Goal: Task Accomplishment & Management: Complete application form

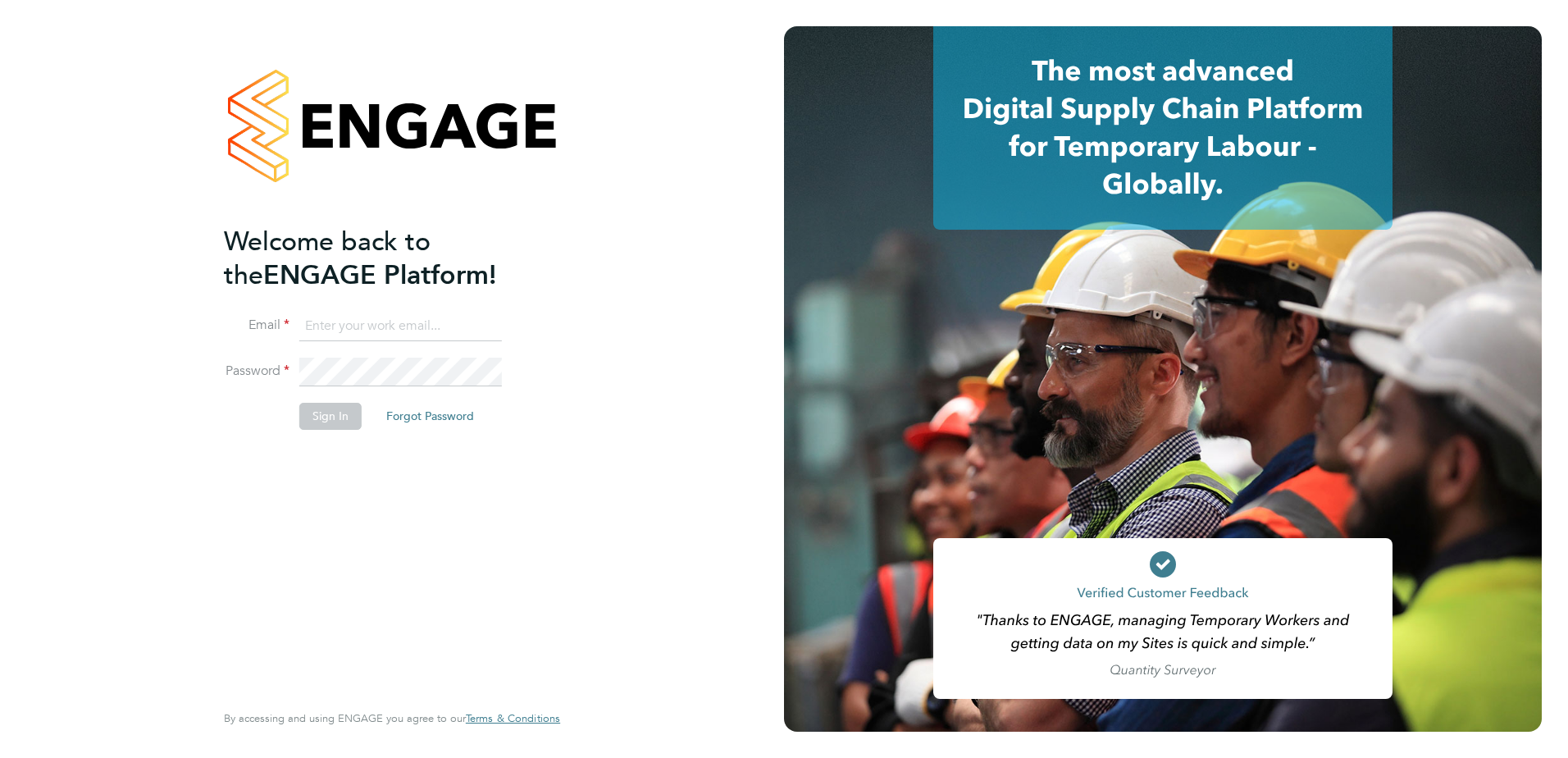
type input "[EMAIL_ADDRESS][DOMAIN_NAME]"
click at [334, 418] on button "Sign In" at bounding box center [331, 415] width 62 height 27
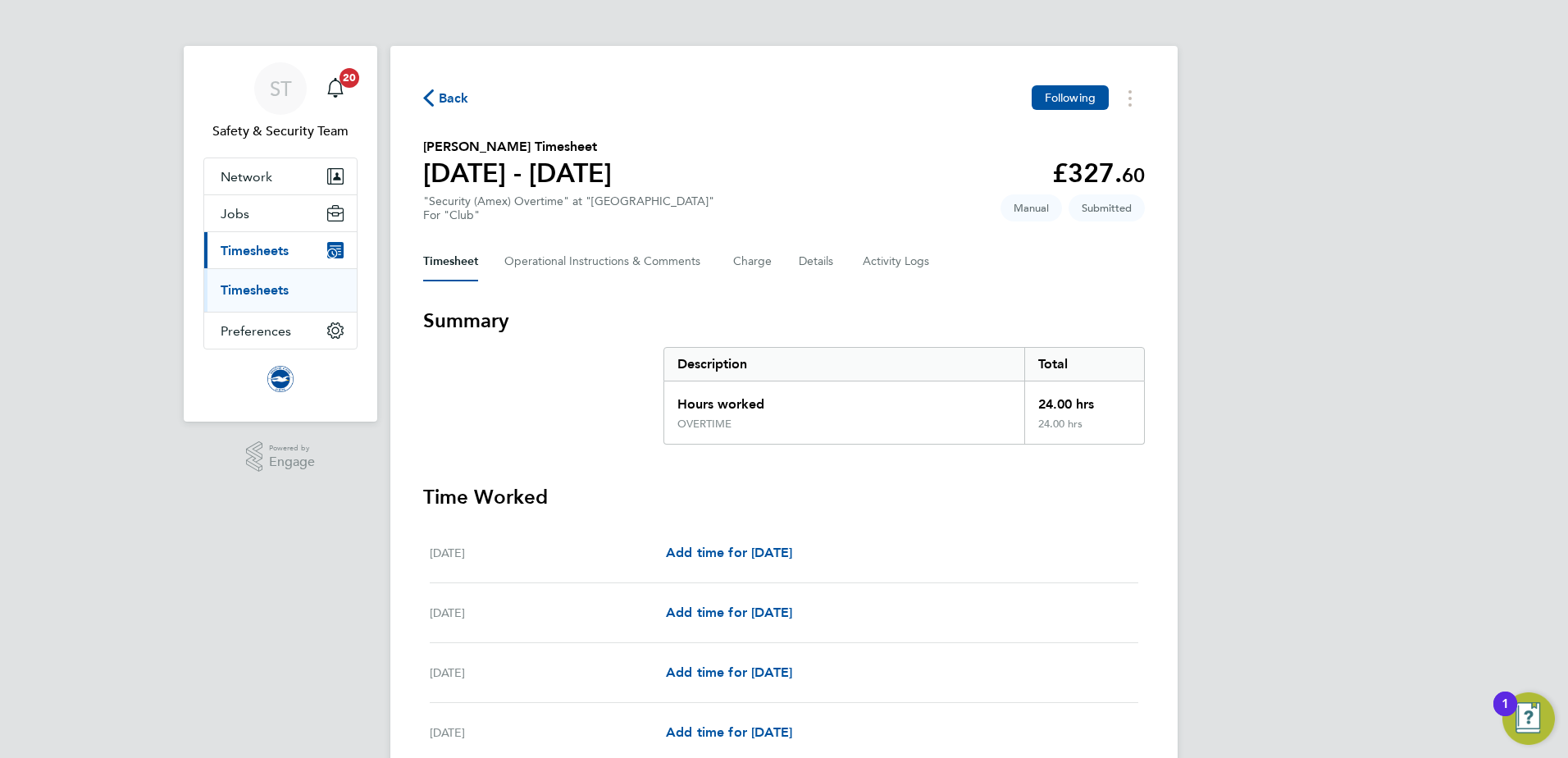
click at [283, 285] on link "Timesheets" at bounding box center [255, 290] width 68 height 16
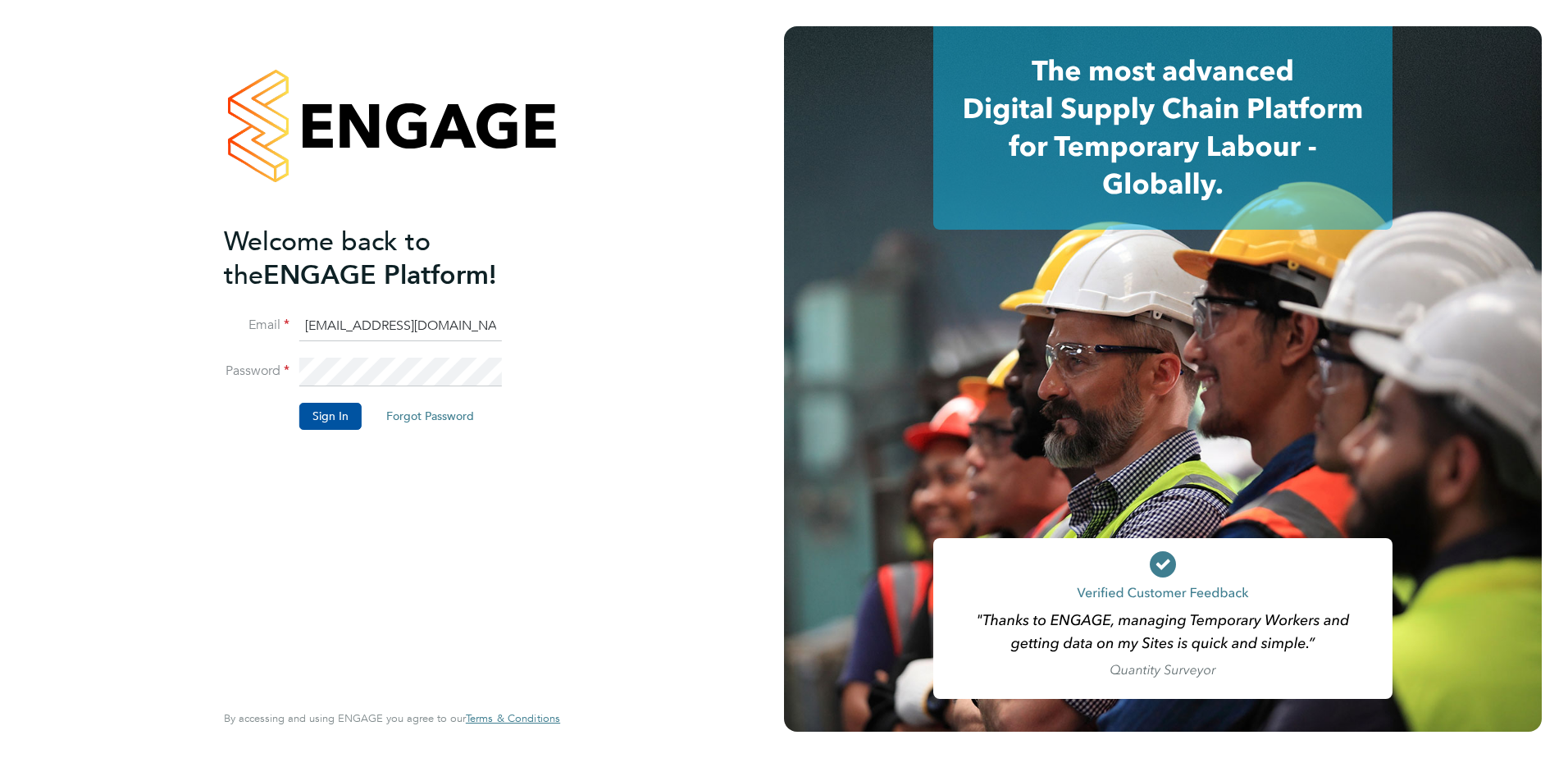
click at [500, 324] on input "[EMAIL_ADDRESS][DOMAIN_NAME]" at bounding box center [400, 326] width 203 height 29
type input "andrew.kundert@brightonandhovealbion.com"
click at [335, 416] on button "Sign In" at bounding box center [331, 415] width 62 height 27
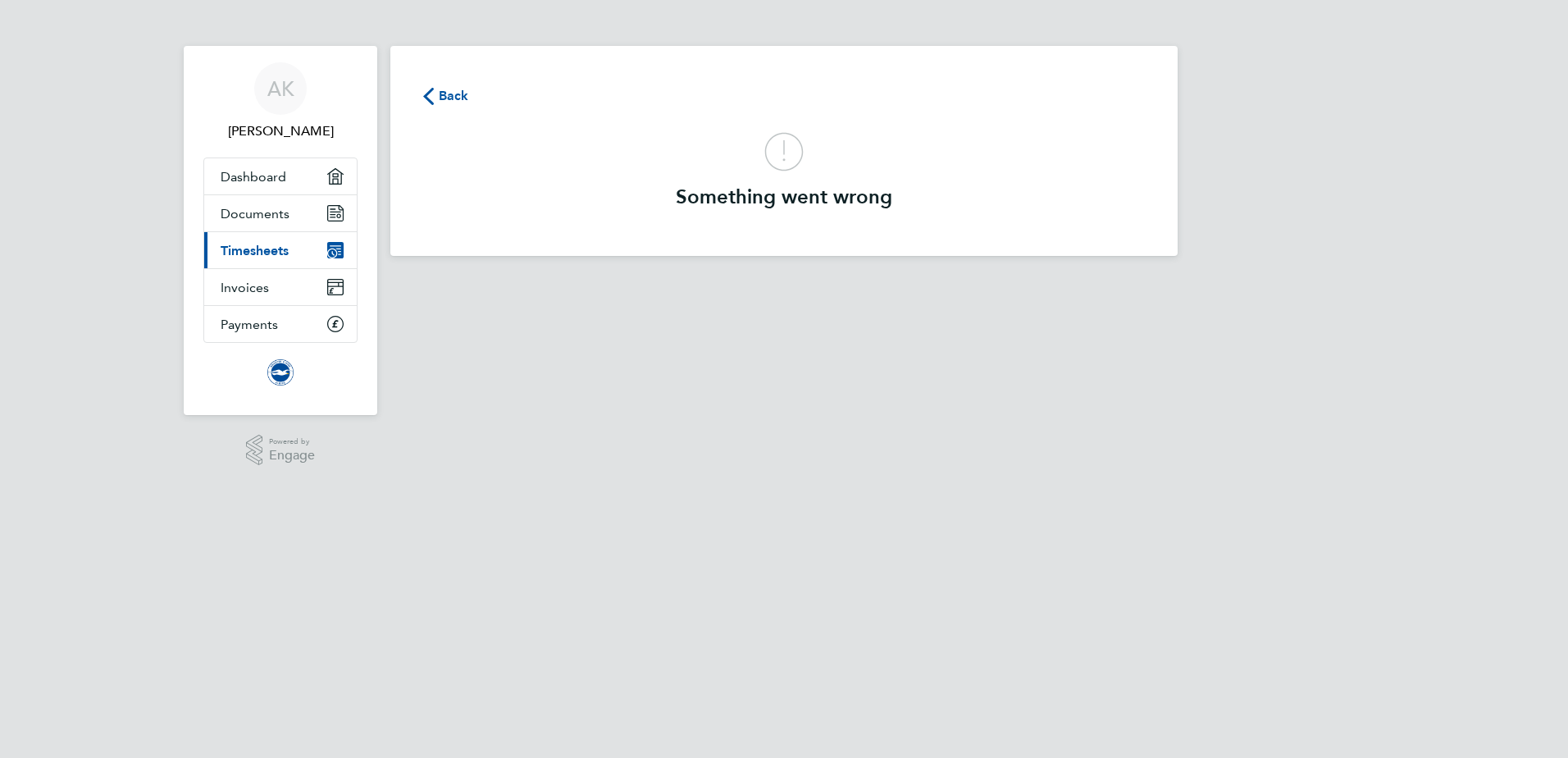
click at [260, 251] on span "Timesheets" at bounding box center [255, 250] width 68 height 16
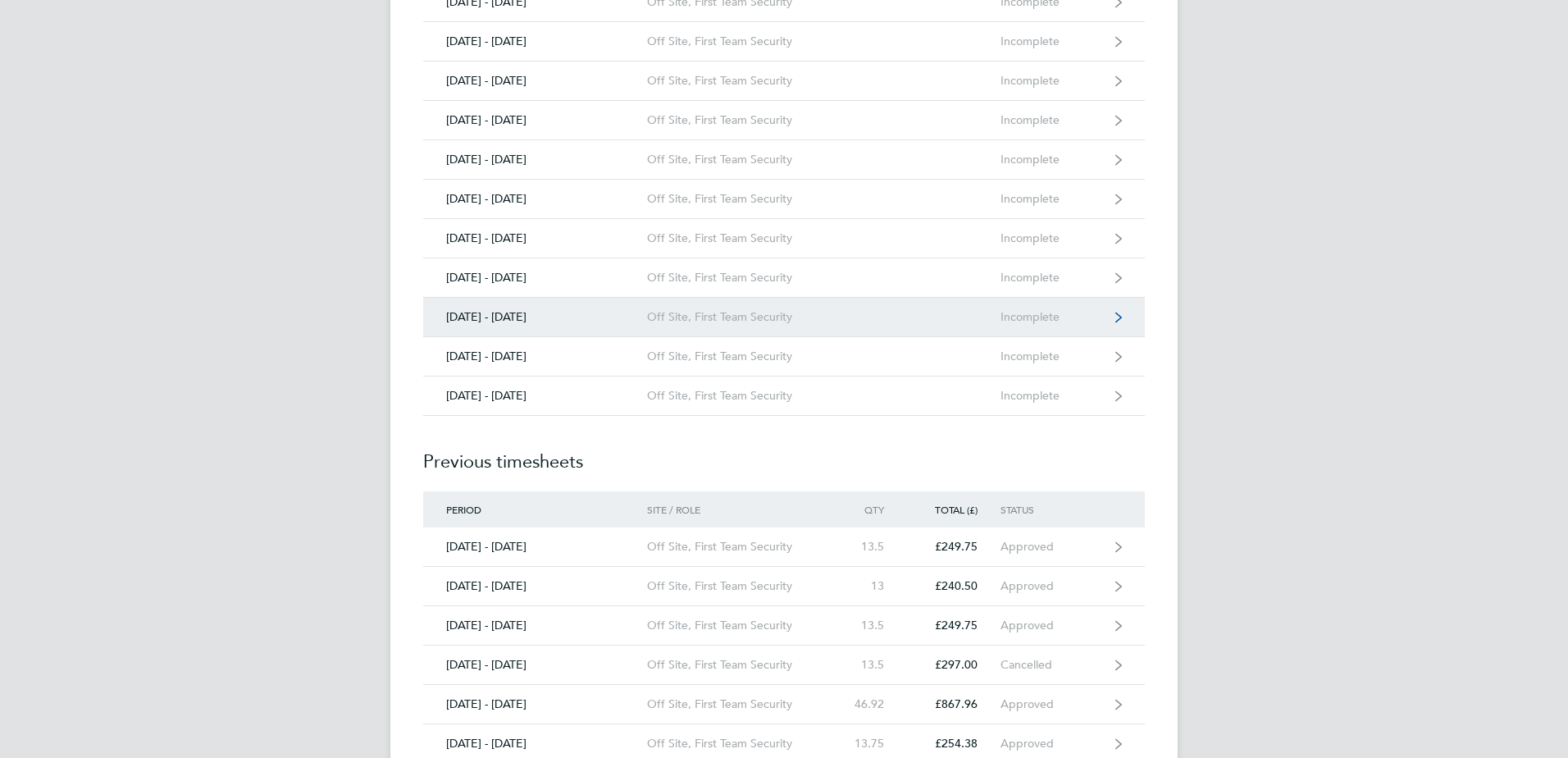
scroll to position [984, 0]
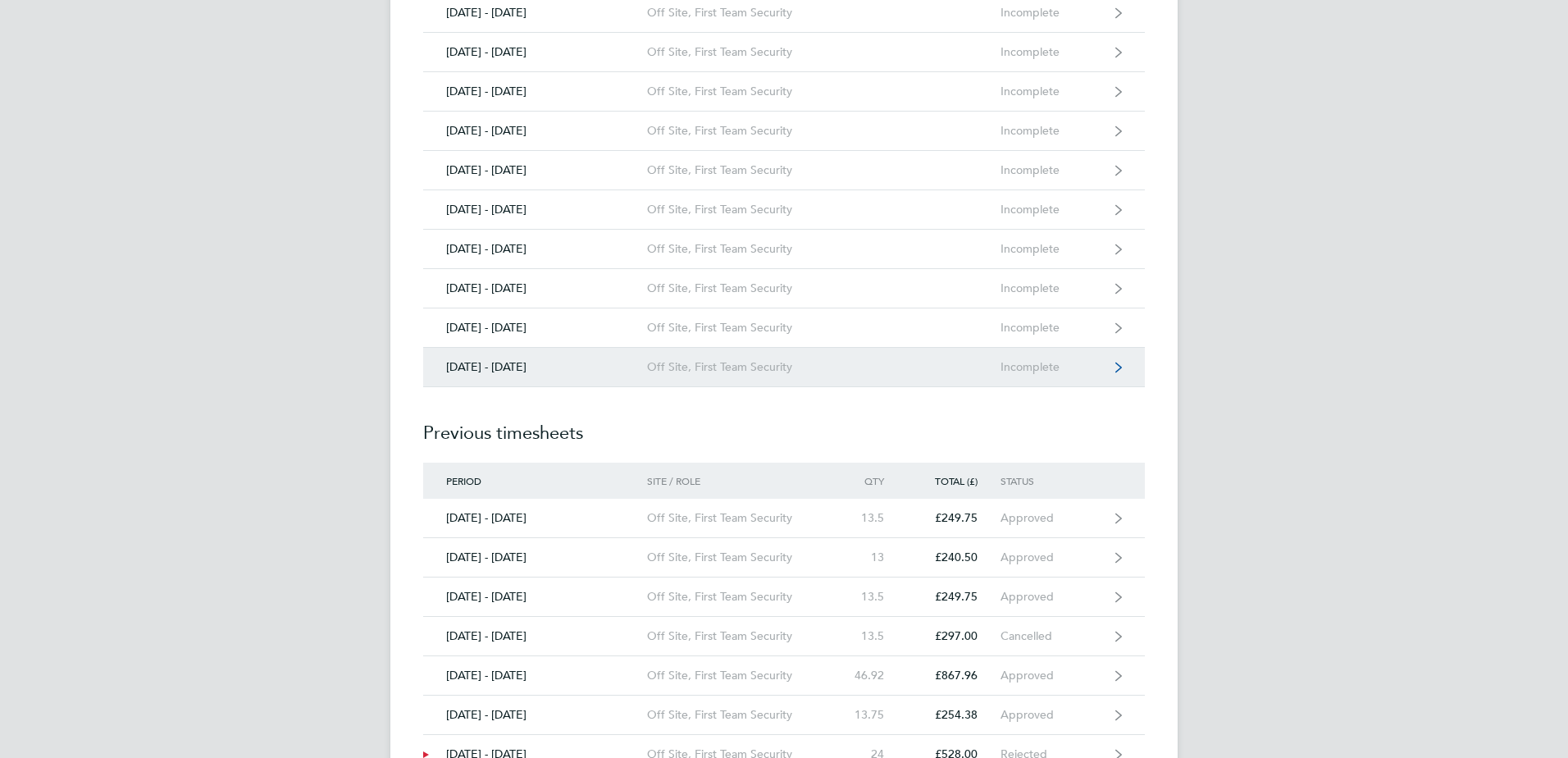
click at [1114, 365] on link "01 - 31 Aug 2025 Off Site, First Team Security Incomplete" at bounding box center [784, 367] width 722 height 39
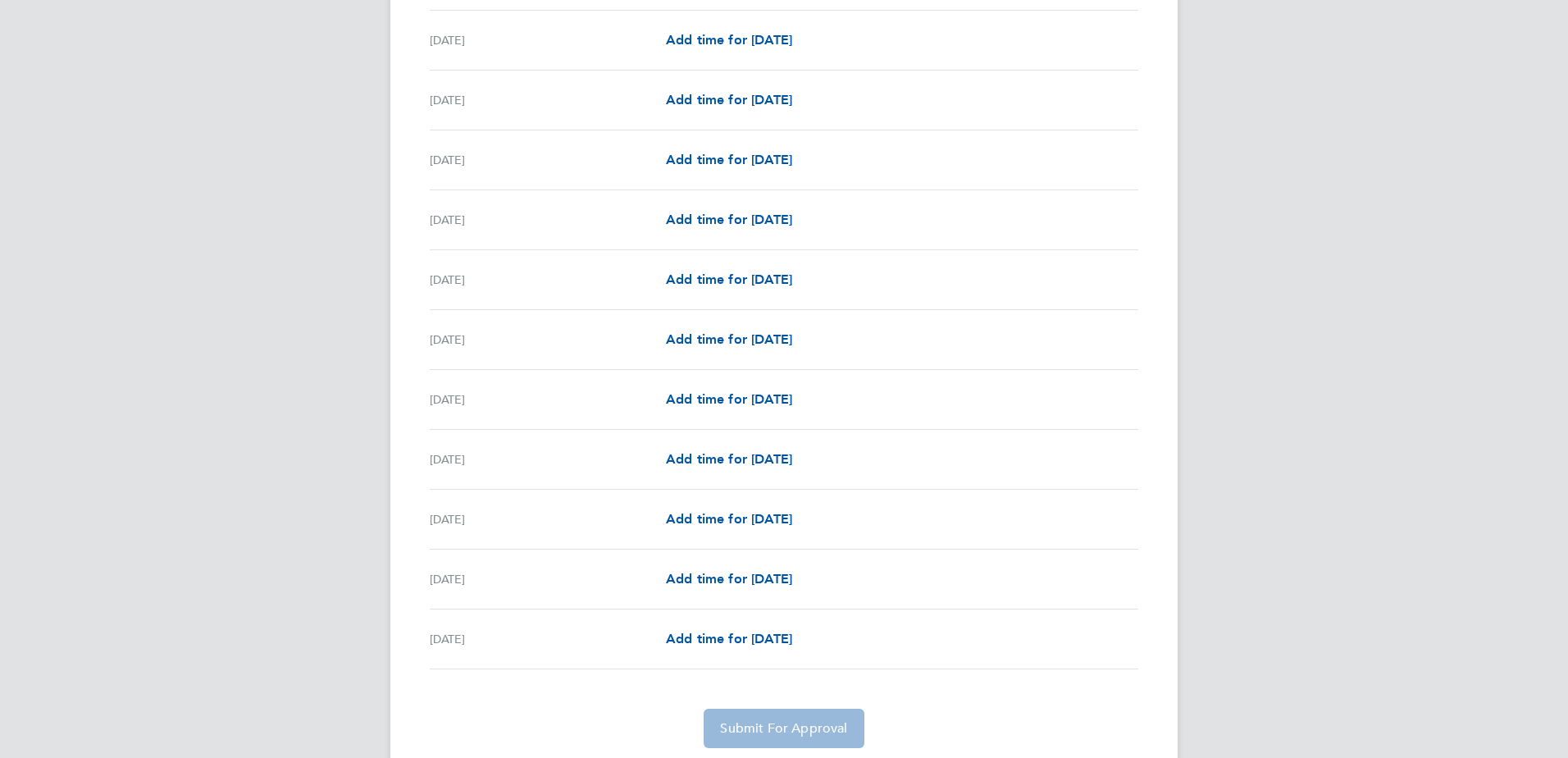
scroll to position [1523, 0]
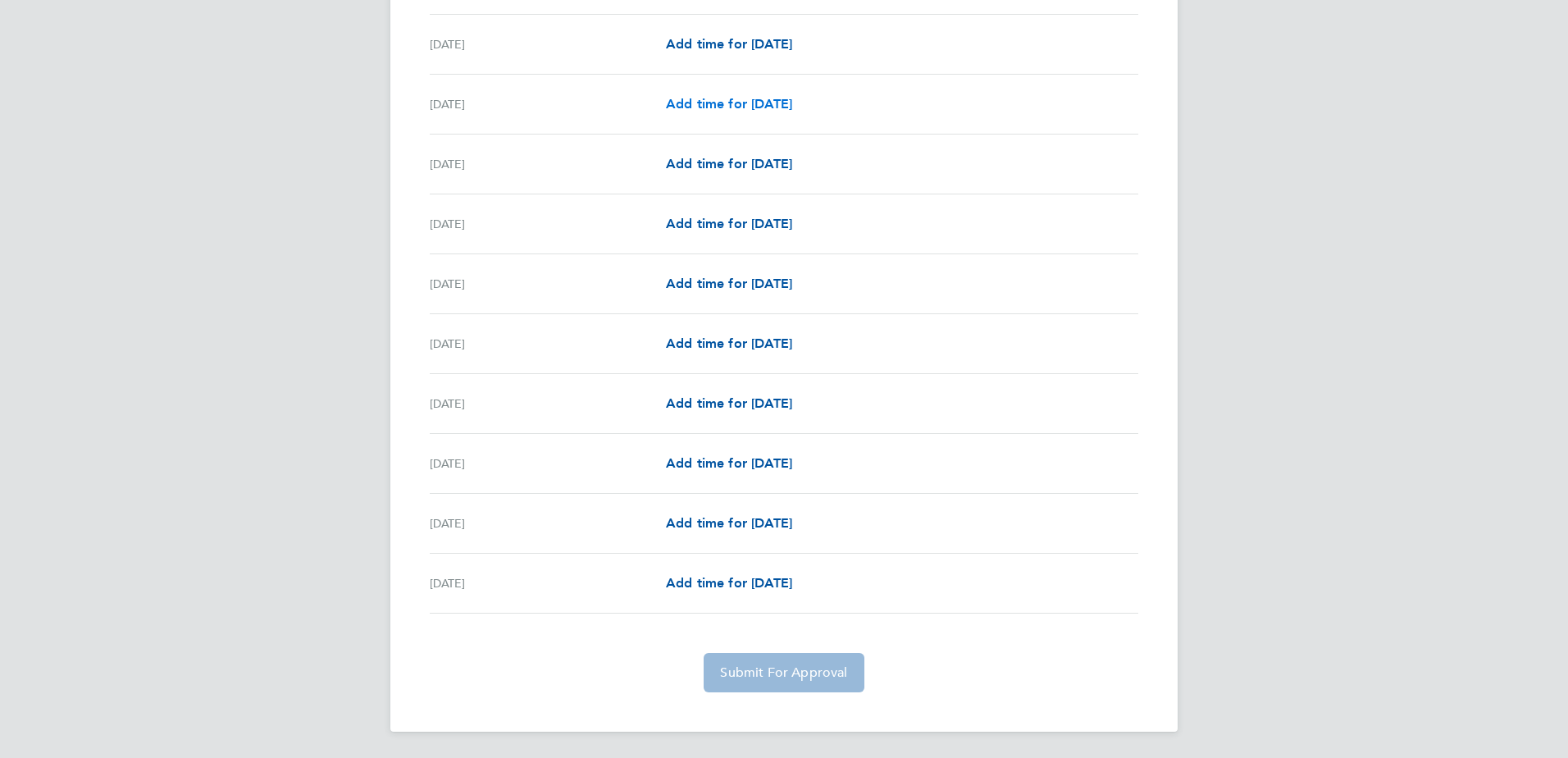
click at [707, 100] on span "Add time for Sat 23 Aug" at bounding box center [729, 104] width 126 height 16
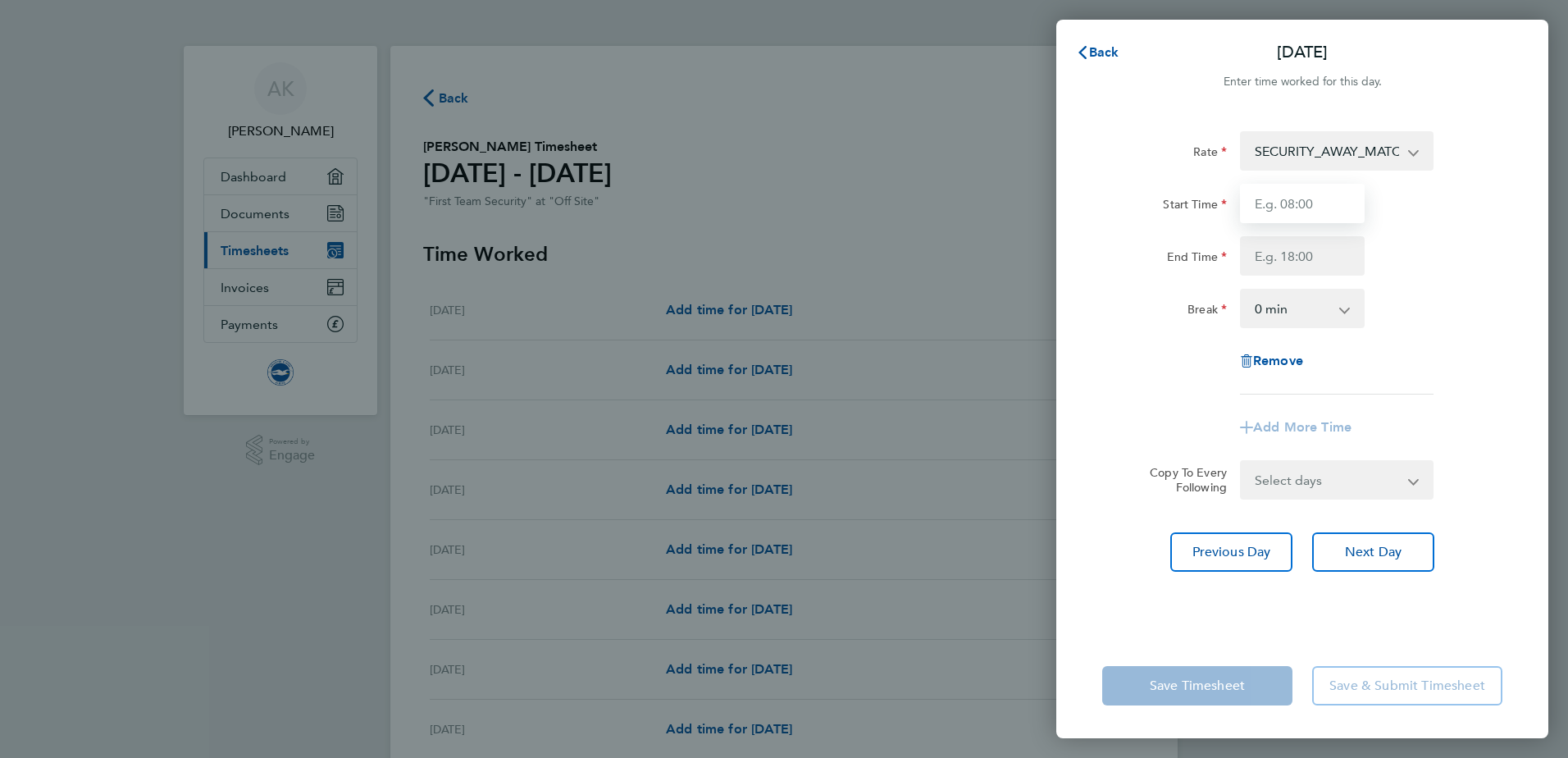
click at [1288, 199] on input "Start Time" at bounding box center [1302, 203] width 125 height 39
type input "13:30"
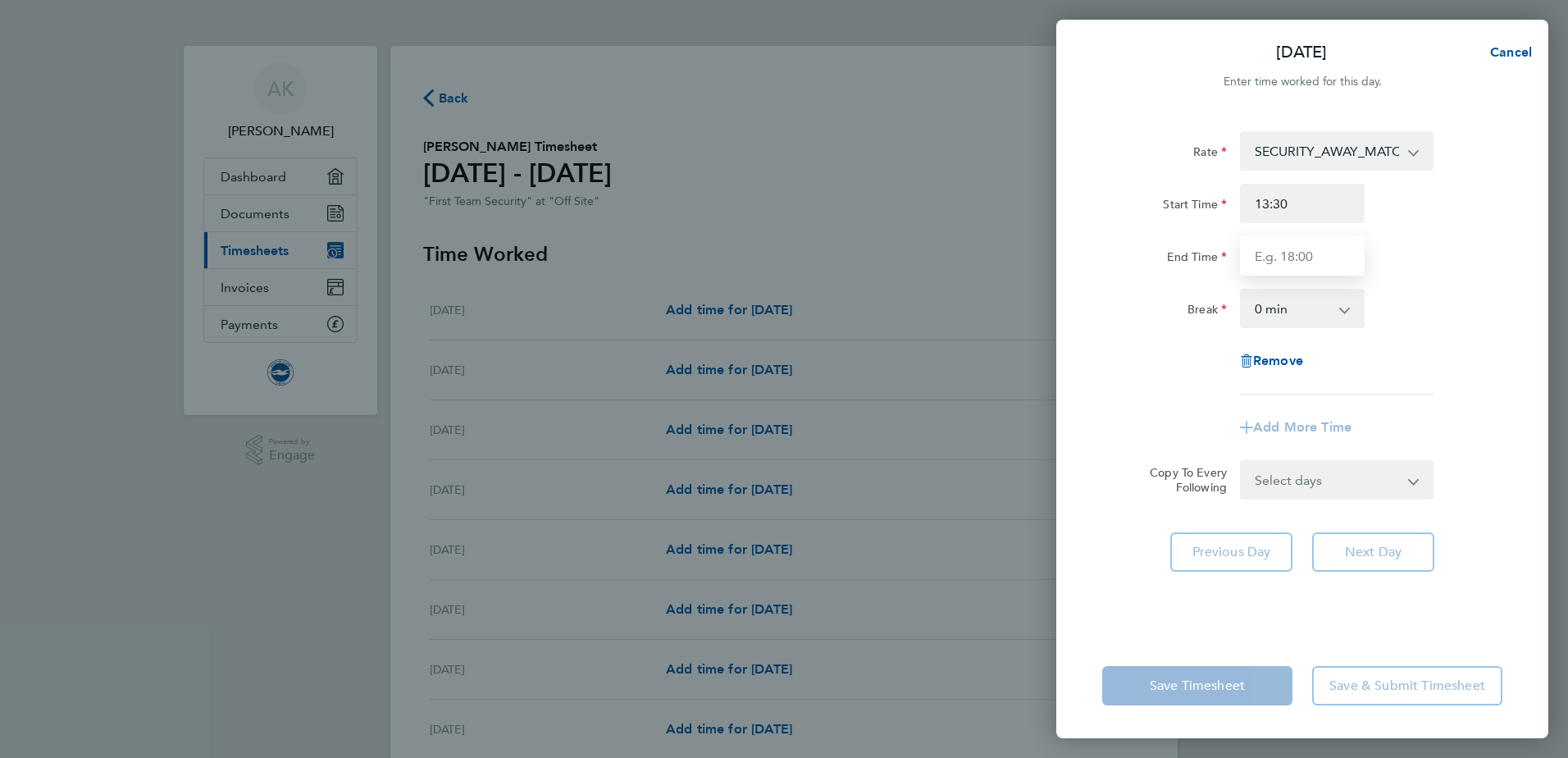
click at [1290, 257] on input "End Time" at bounding box center [1302, 256] width 125 height 39
type input "23:30"
click at [1334, 362] on div "Rate SECURITY_AWAY_MATCHES - 24.02 Start Time 13:30 End Time 23:30 Break 0 min …" at bounding box center [1302, 262] width 400 height 263
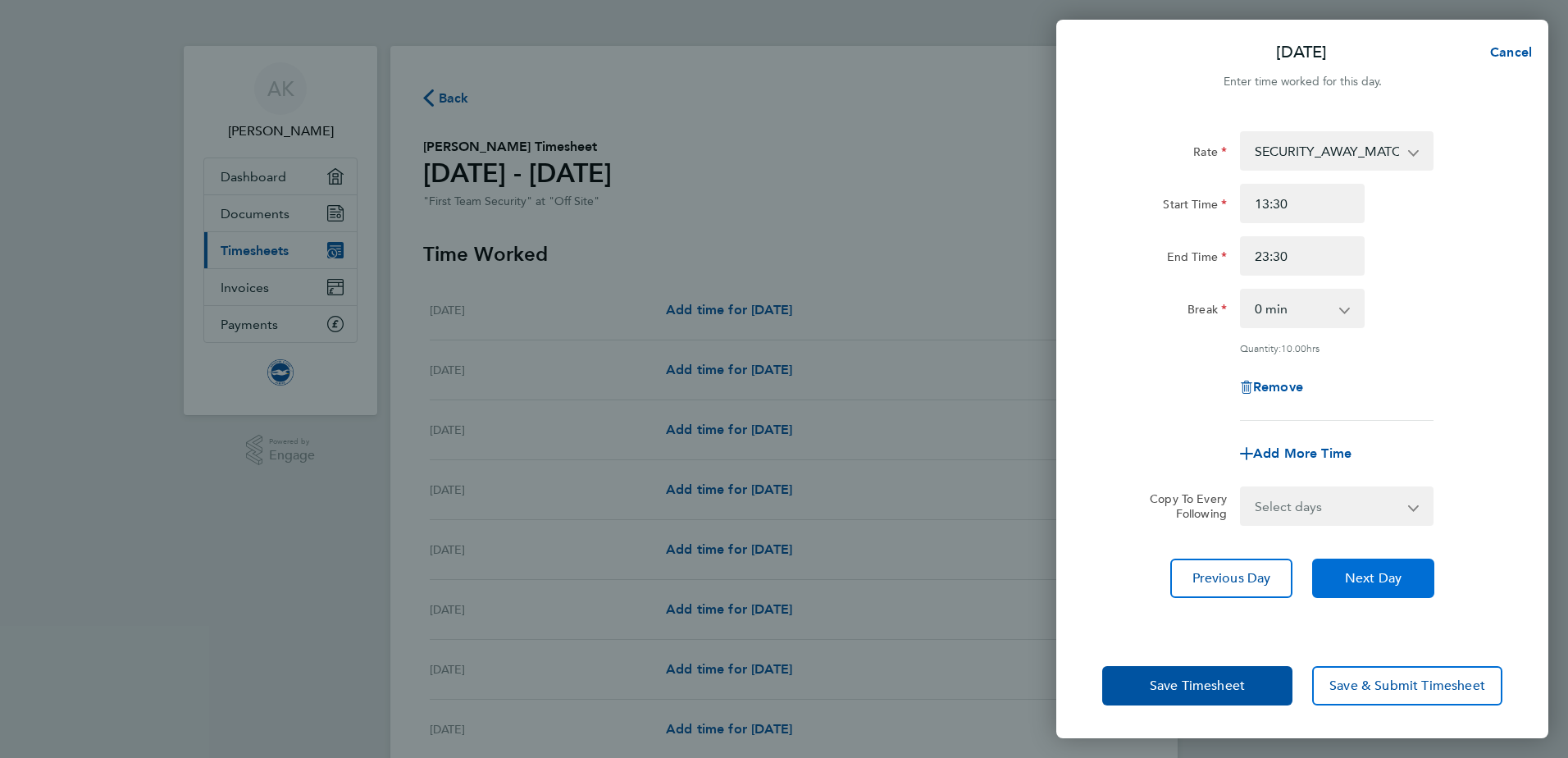
click at [1366, 575] on span "Next Day" at bounding box center [1374, 578] width 57 height 16
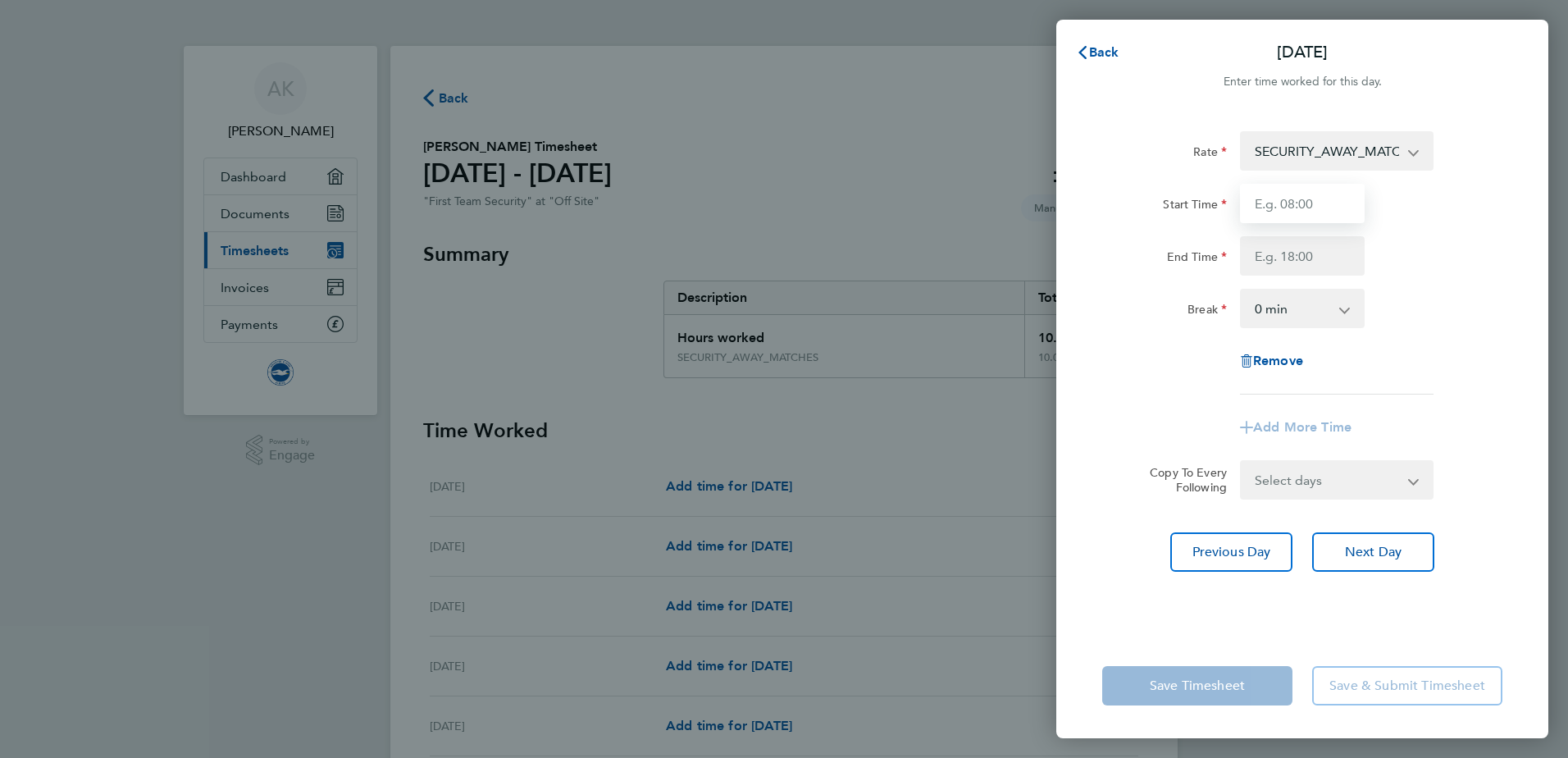
click at [1288, 206] on input "Start Time" at bounding box center [1302, 203] width 125 height 39
type input "08:00"
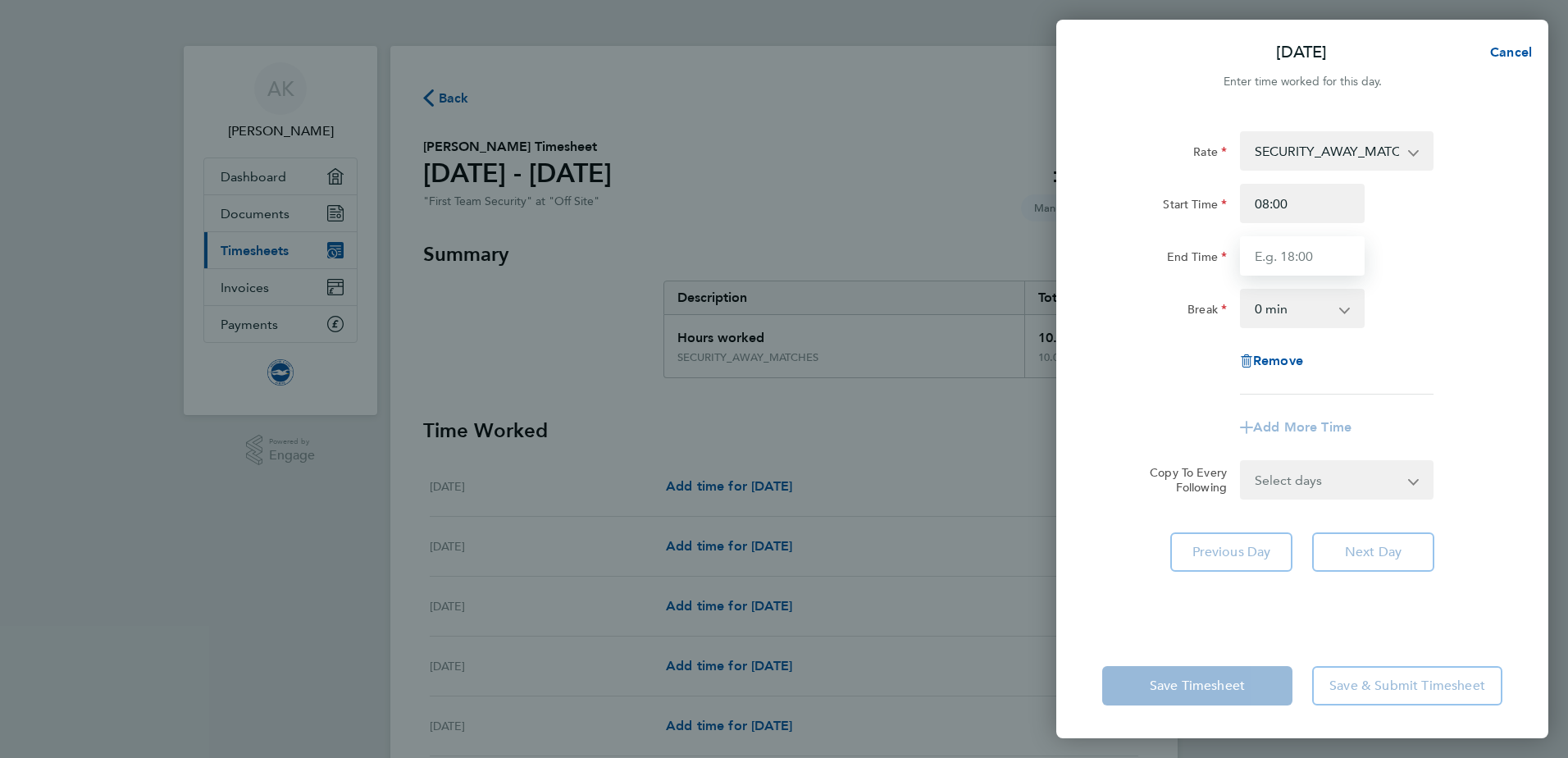
click at [1280, 256] on input "End Time" at bounding box center [1302, 256] width 125 height 39
click at [1141, 408] on div "Add More Time" at bounding box center [1302, 427] width 413 height 39
click at [1253, 251] on input "End Time" at bounding box center [1302, 256] width 125 height 39
type input "20:30"
click at [1433, 416] on app-timesheet-line-form-group "Rate SECURITY_AWAY_MATCHES - 24.02 Start Time 08:00 End Time 20:30 Break 0 min …" at bounding box center [1302, 289] width 400 height 316
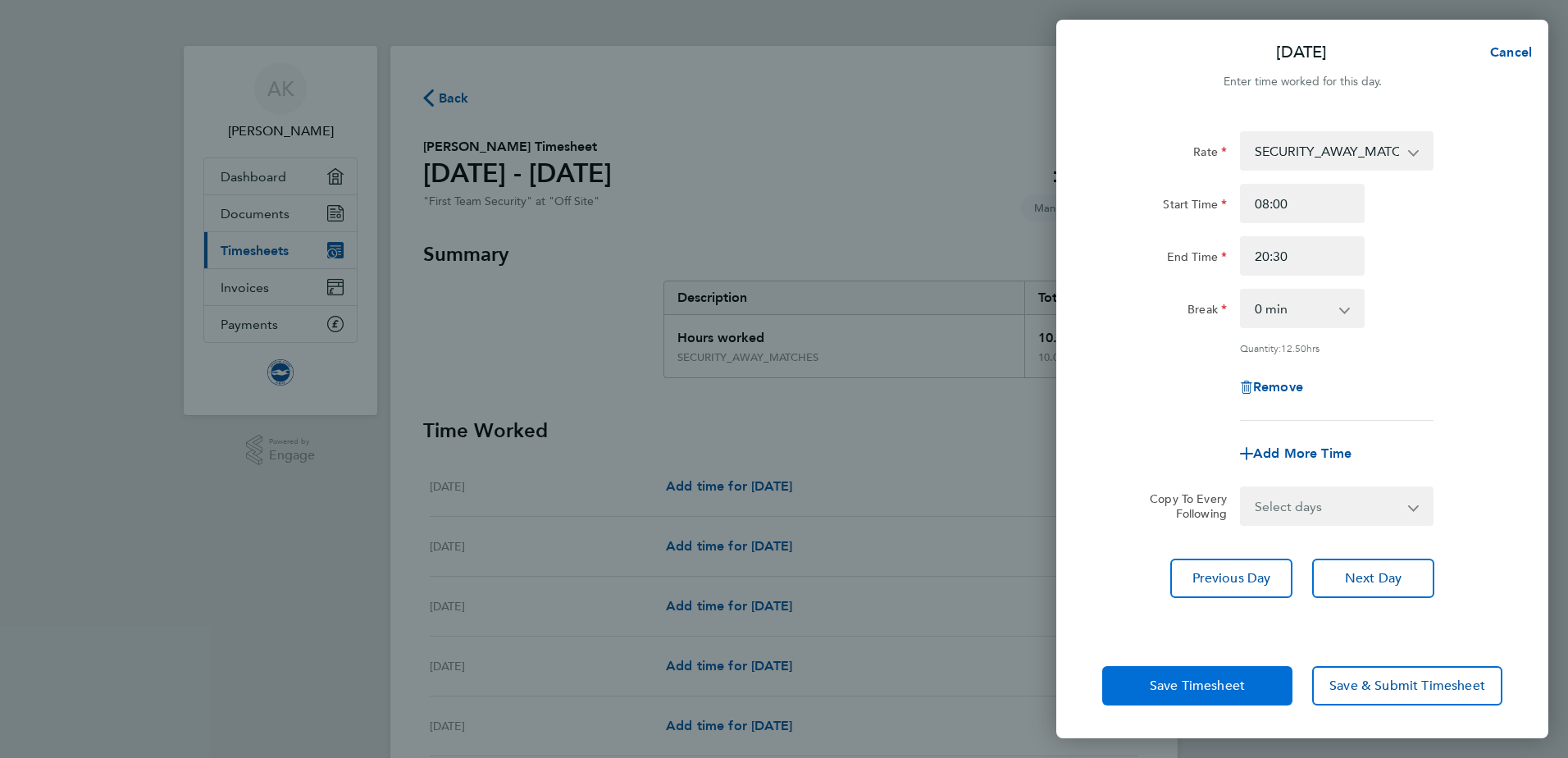
click at [1242, 682] on span "Save Timesheet" at bounding box center [1198, 686] width 95 height 16
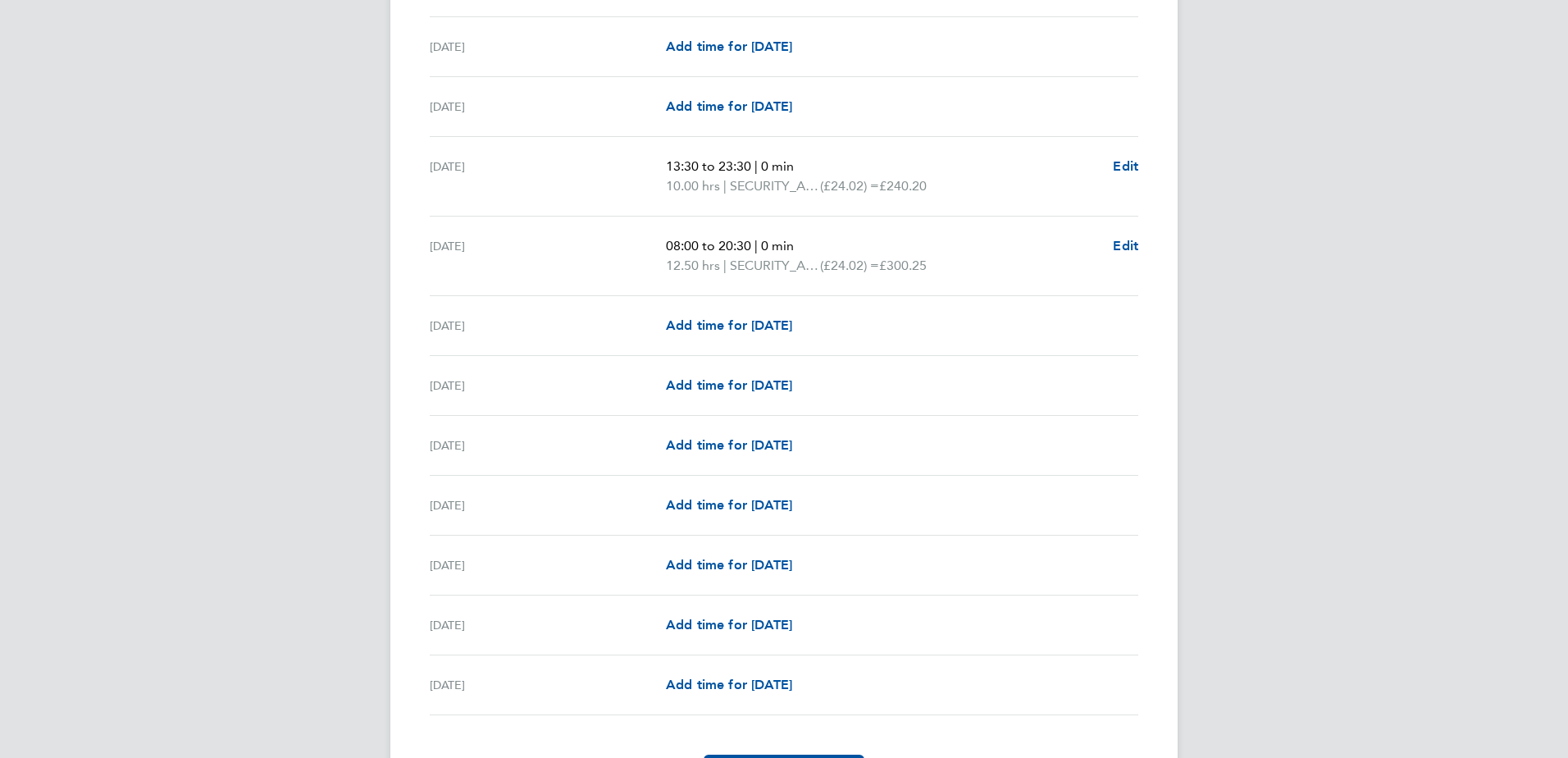
scroll to position [1641, 0]
click at [1121, 160] on span "Edit" at bounding box center [1126, 162] width 26 height 16
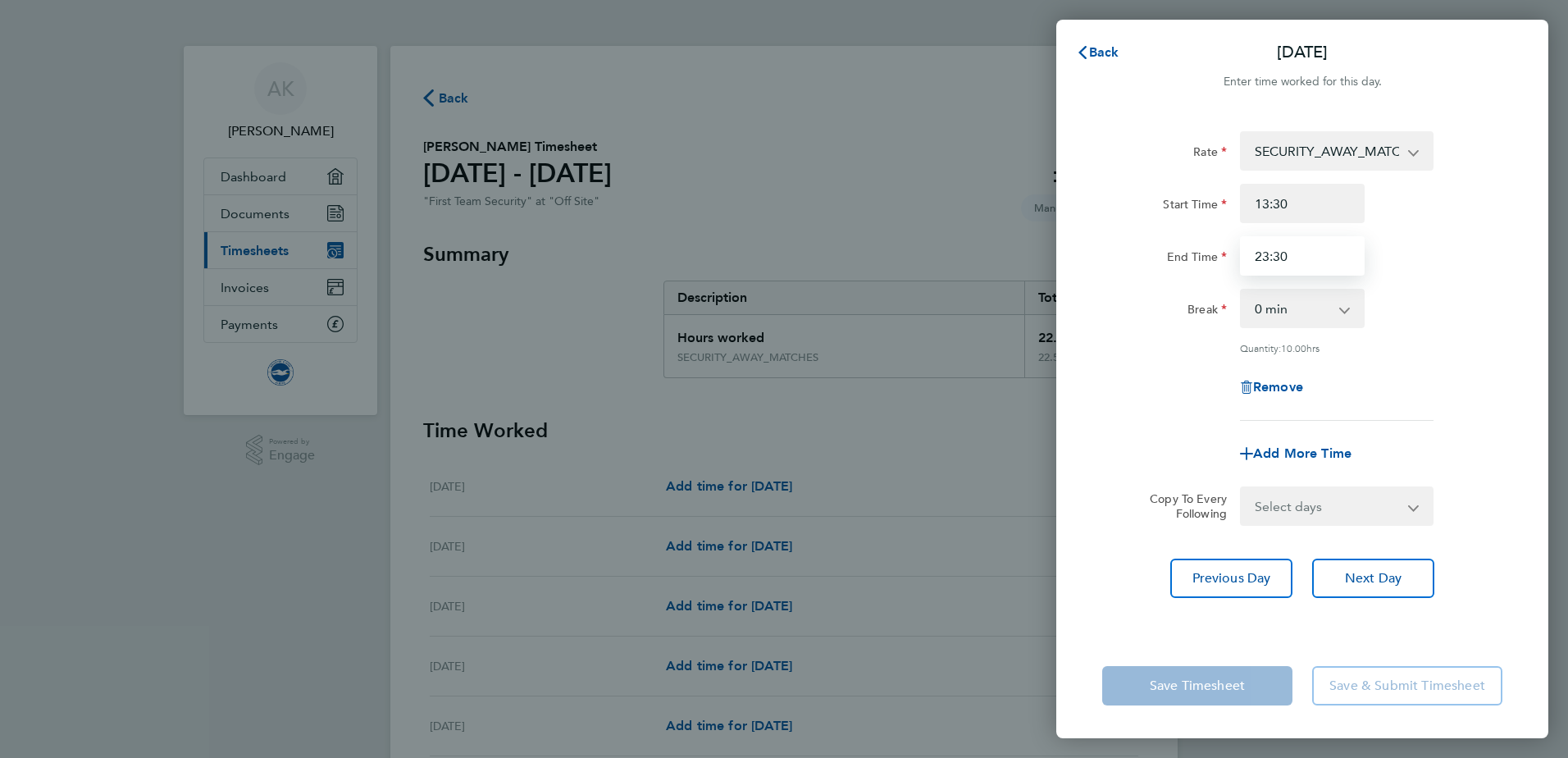
click at [1294, 260] on input "23:30" at bounding box center [1302, 256] width 125 height 39
type input "23:00"
click at [1457, 434] on div "Add More Time" at bounding box center [1302, 453] width 413 height 39
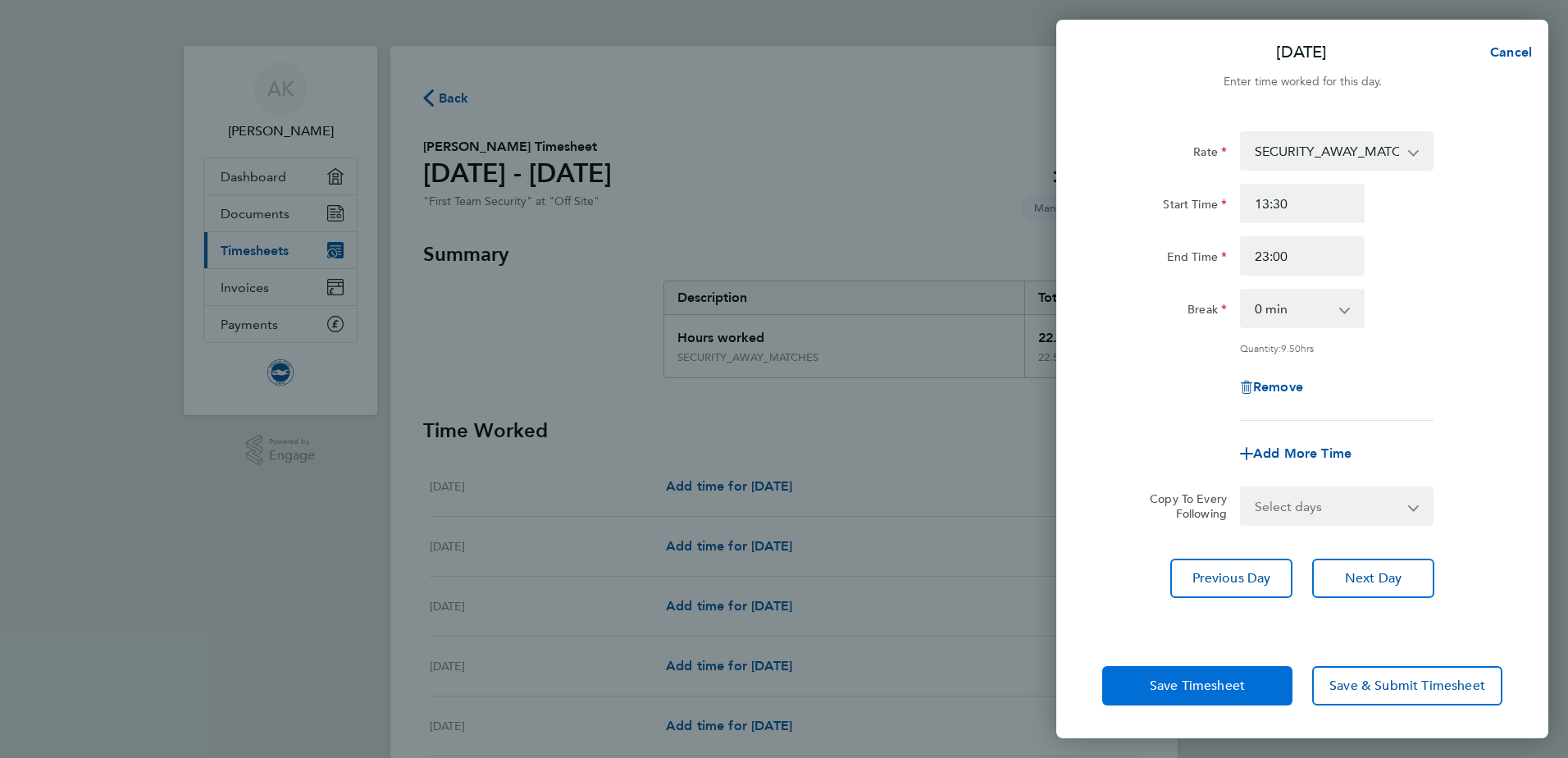
click at [1240, 691] on span "Save Timesheet" at bounding box center [1198, 686] width 95 height 16
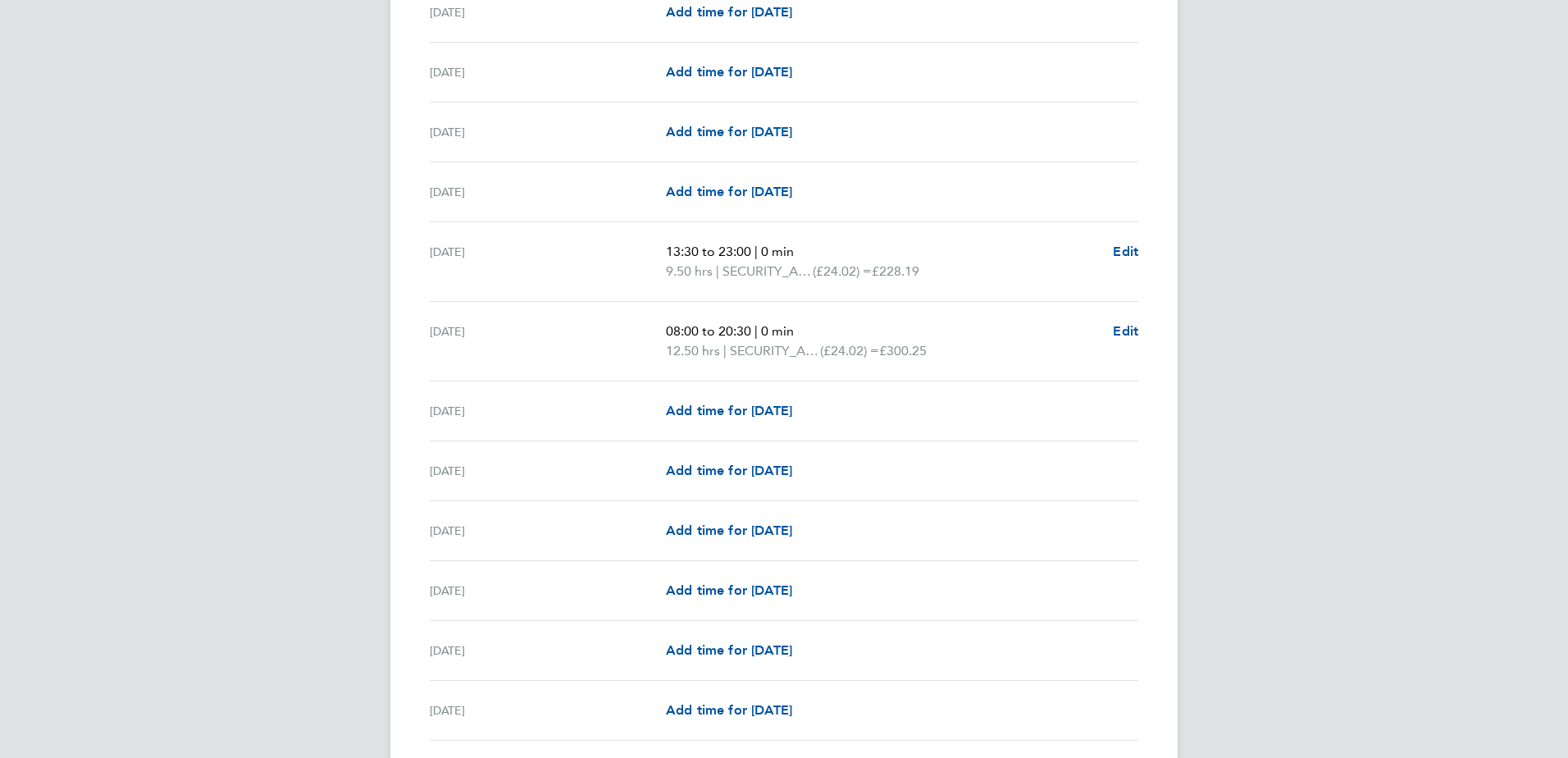
scroll to position [1739, 0]
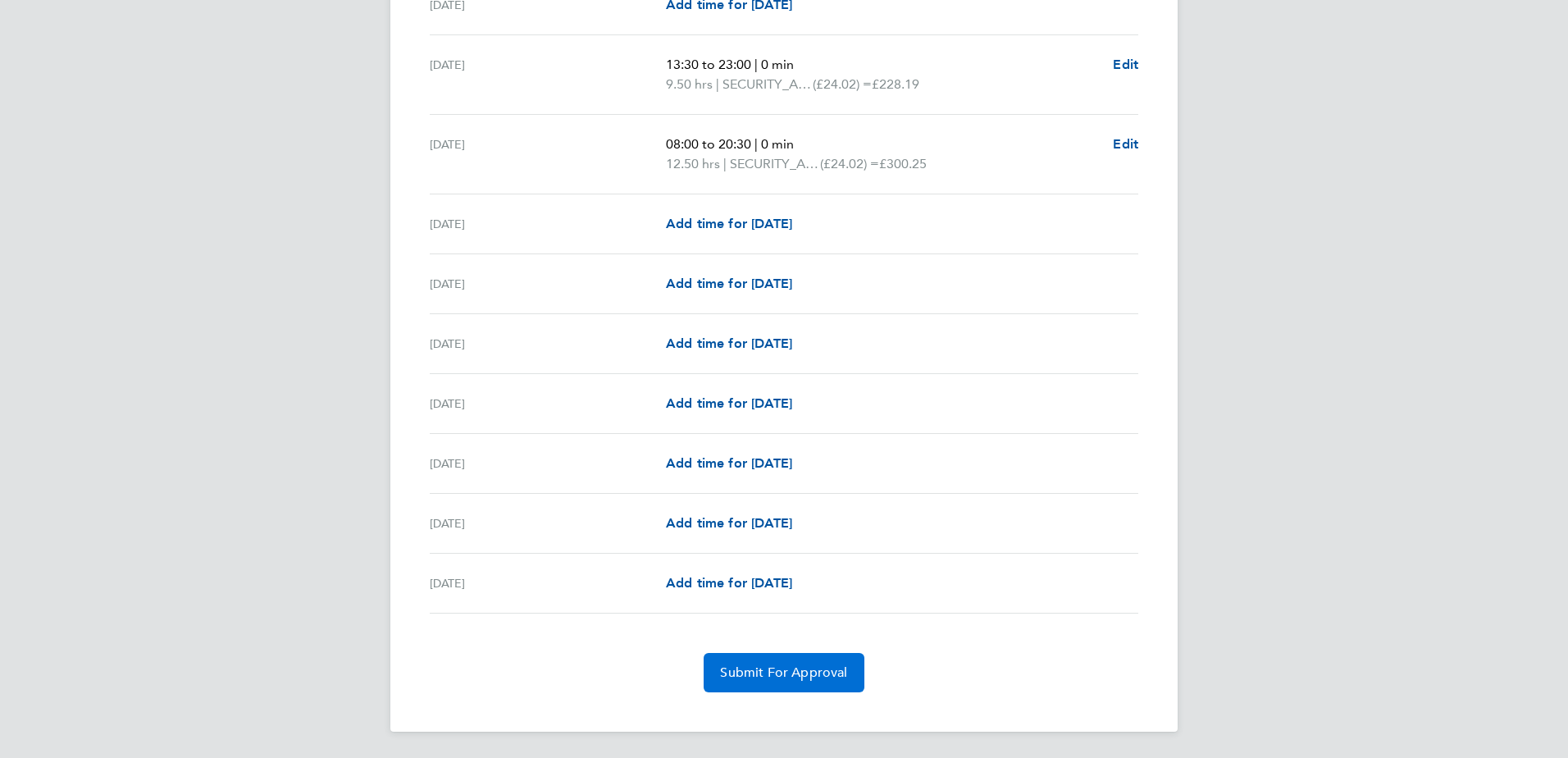
click at [812, 669] on span "Submit For Approval" at bounding box center [784, 673] width 127 height 16
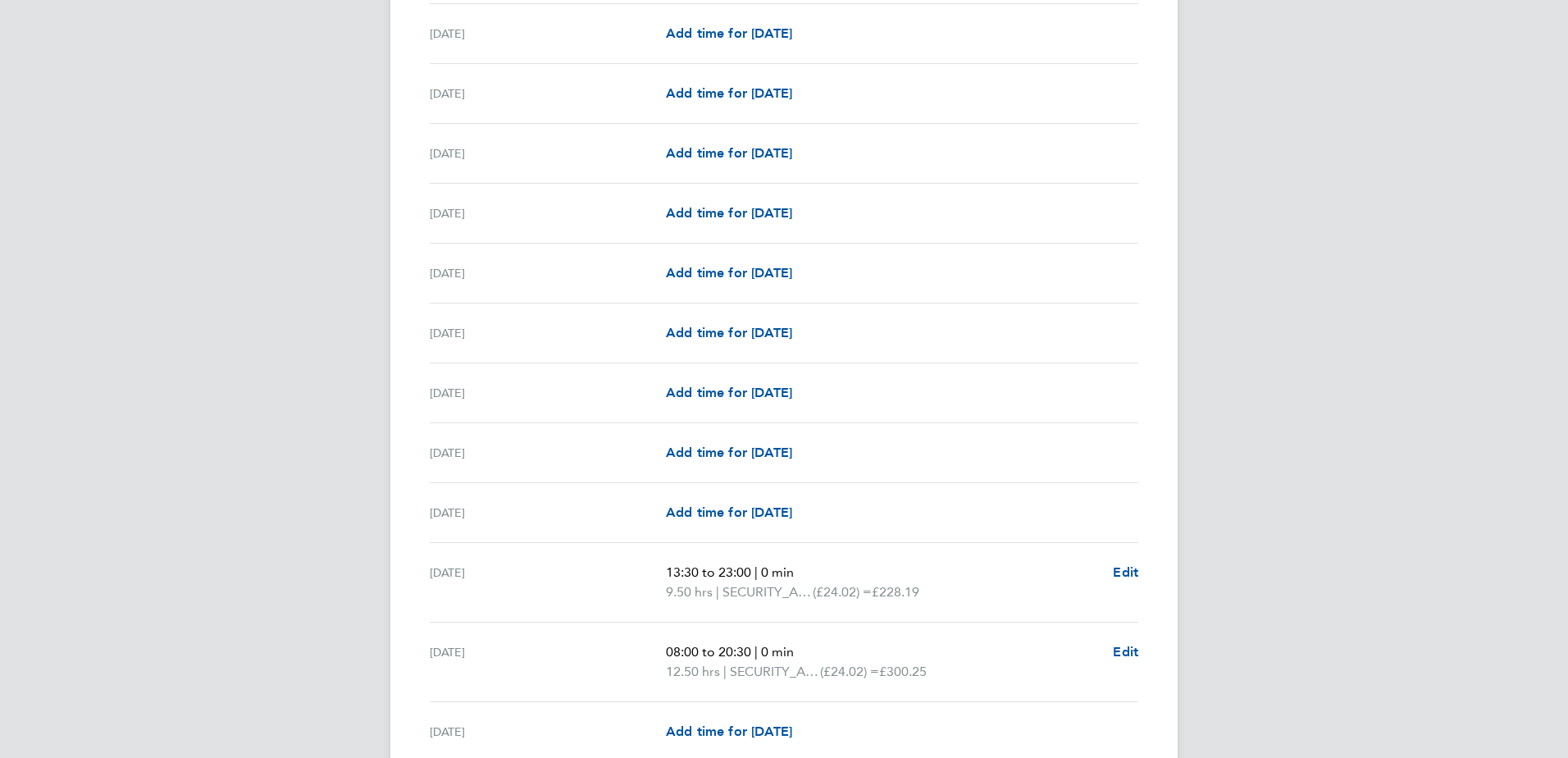
scroll to position [1660, 0]
